Goal: Communication & Community: Ask a question

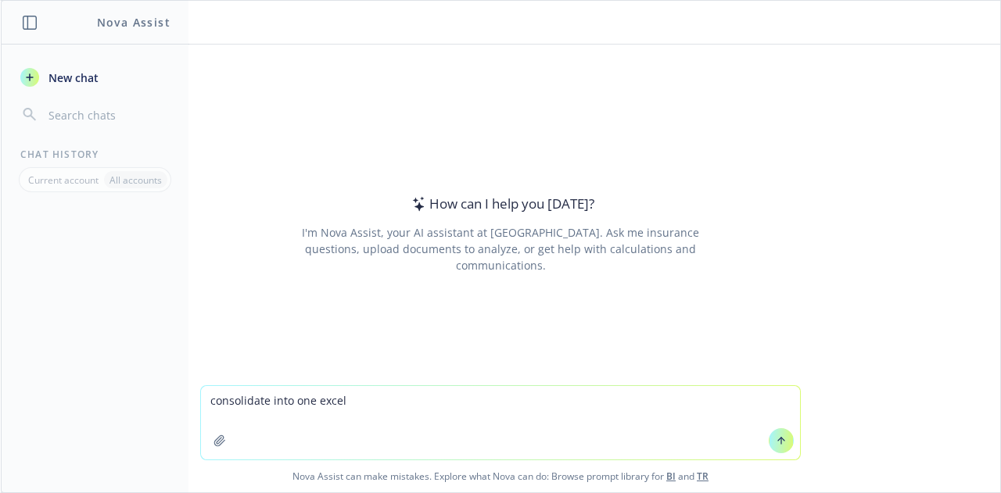
type textarea "consolidate into one excel"
click at [214, 445] on icon "button" at bounding box center [219, 440] width 10 height 10
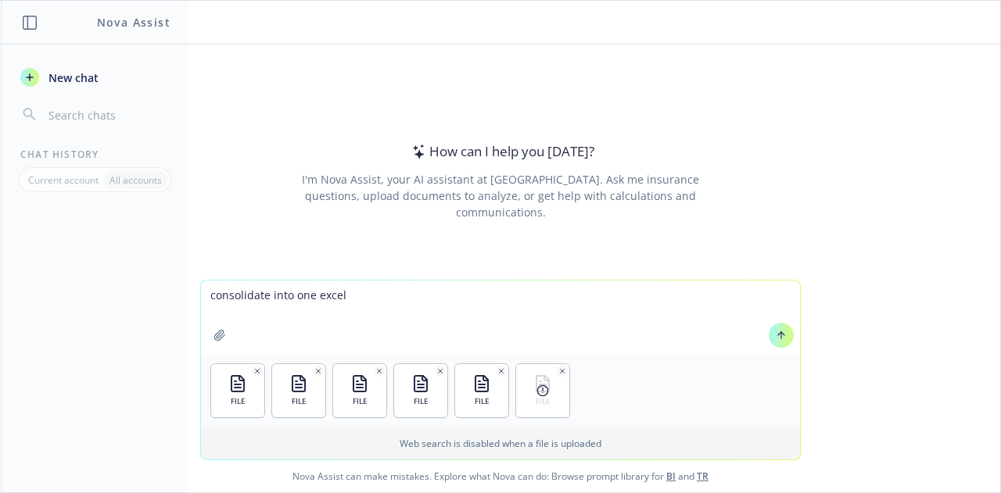
click at [560, 372] on icon "button" at bounding box center [562, 371] width 4 height 4
click at [775, 340] on icon at bounding box center [780, 335] width 11 height 11
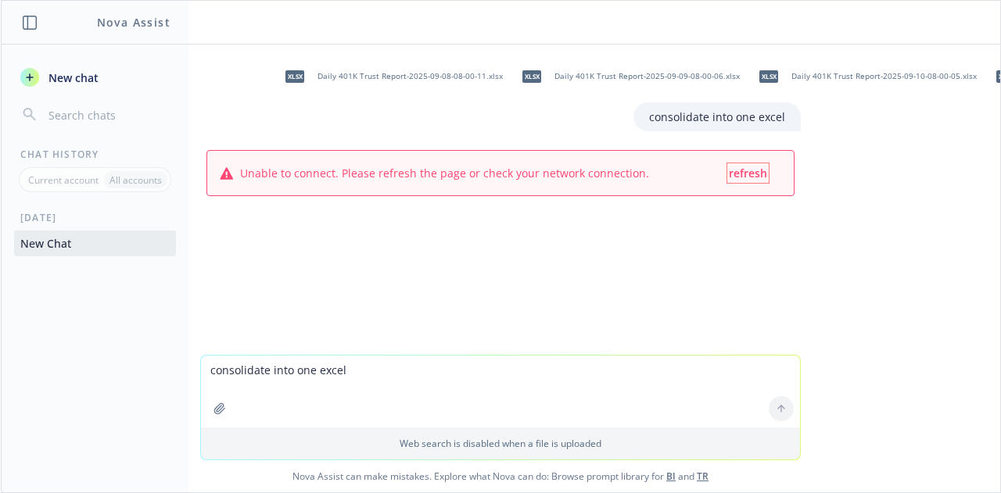
click at [746, 163] on button "refresh" at bounding box center [747, 173] width 41 height 20
